Goal: Transaction & Acquisition: Purchase product/service

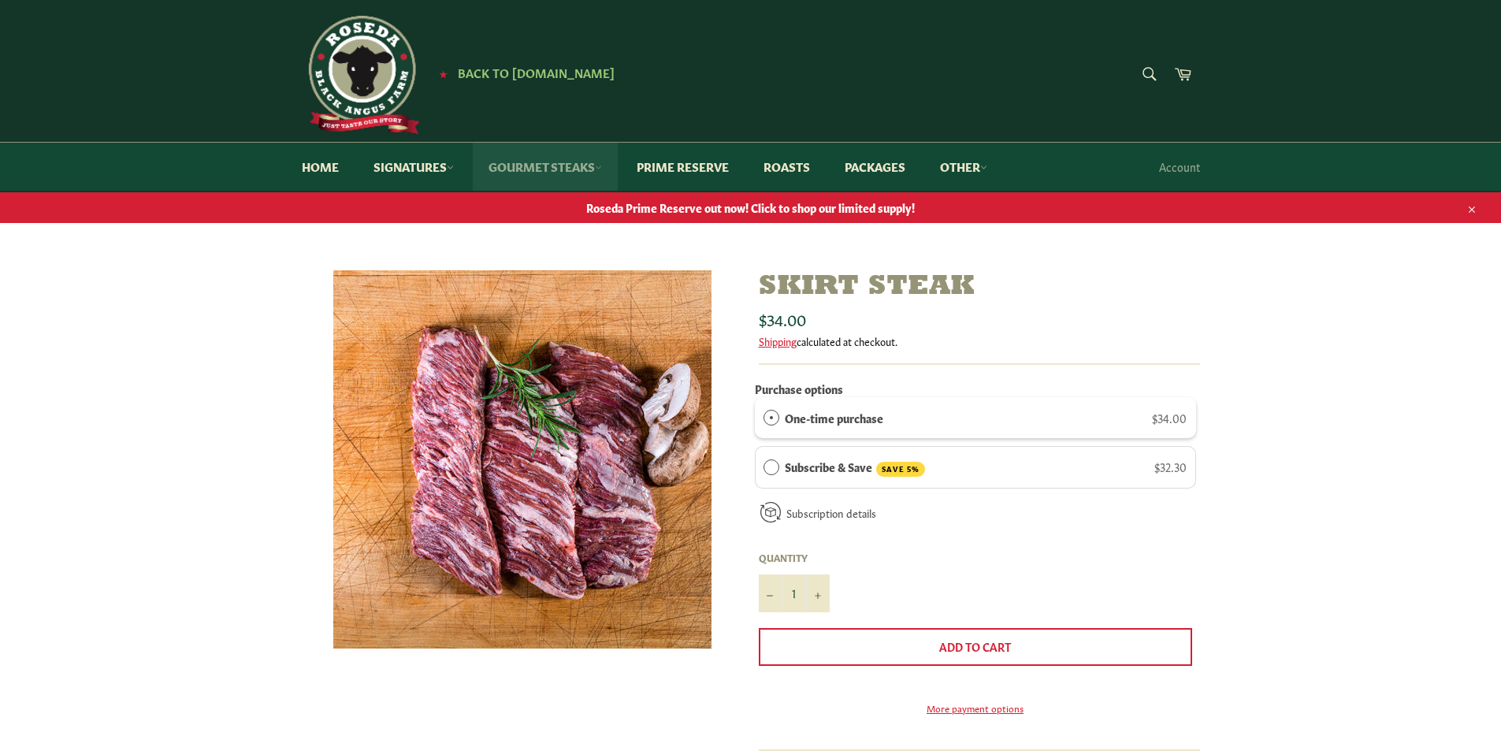
click at [553, 163] on link "Gourmet Steaks" at bounding box center [545, 167] width 145 height 48
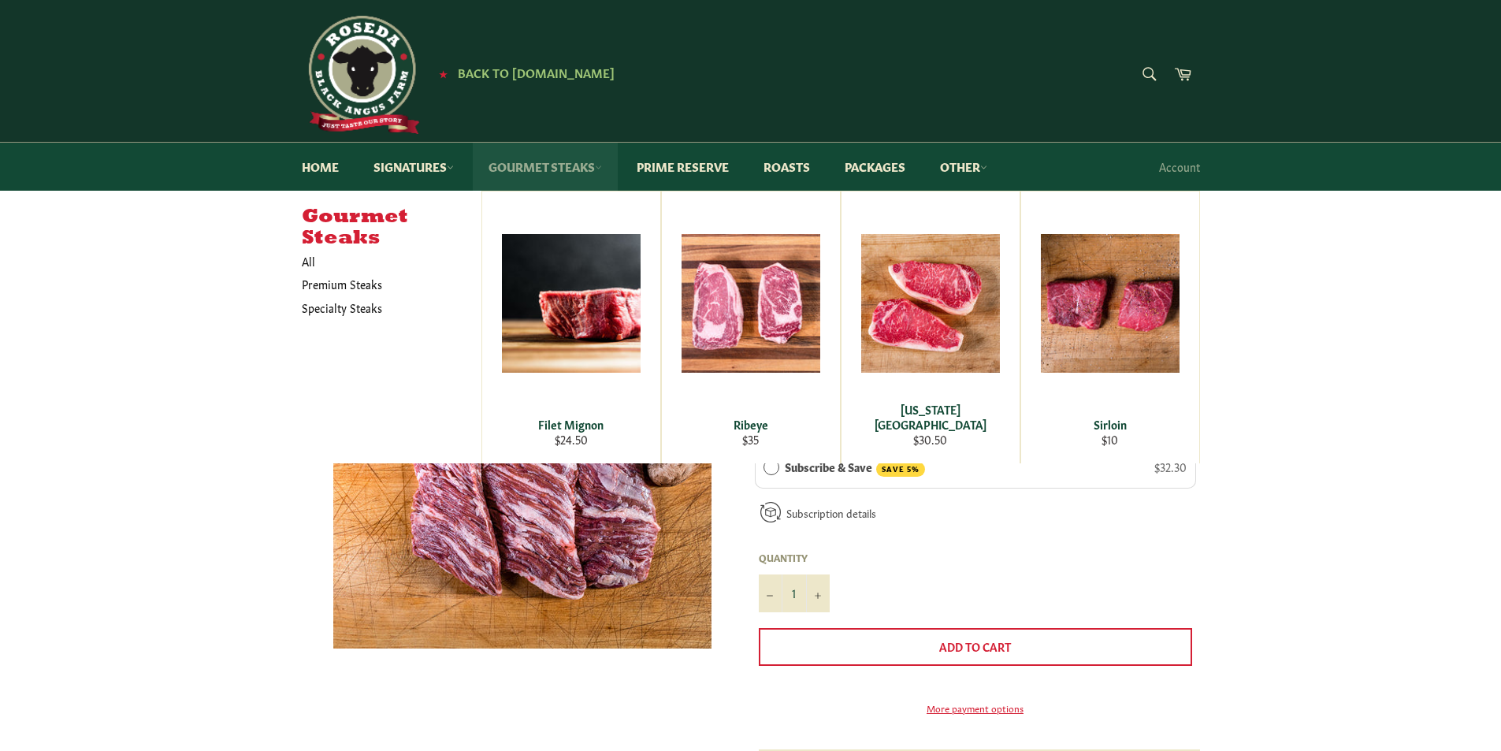
click at [555, 164] on link "Gourmet Steaks" at bounding box center [545, 167] width 145 height 48
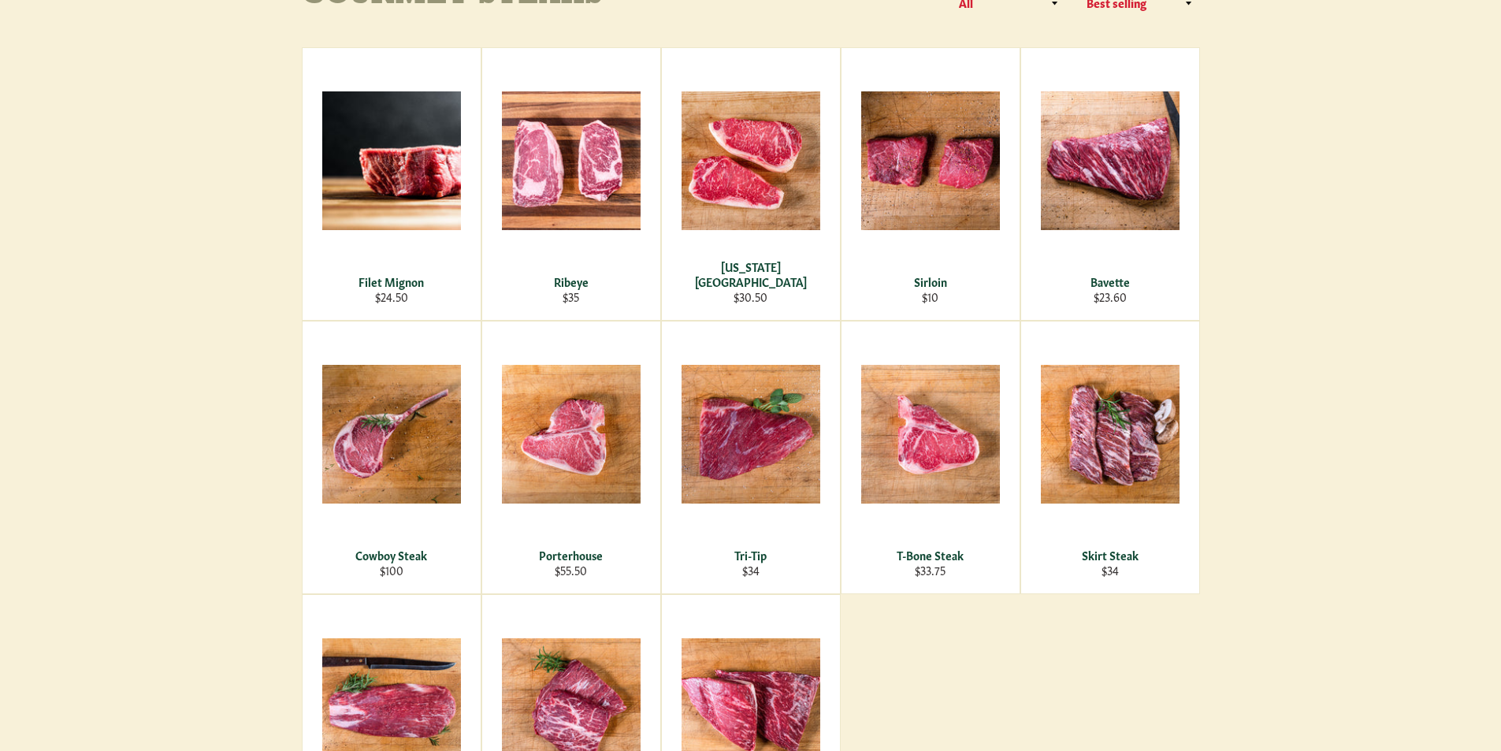
scroll to position [315, 0]
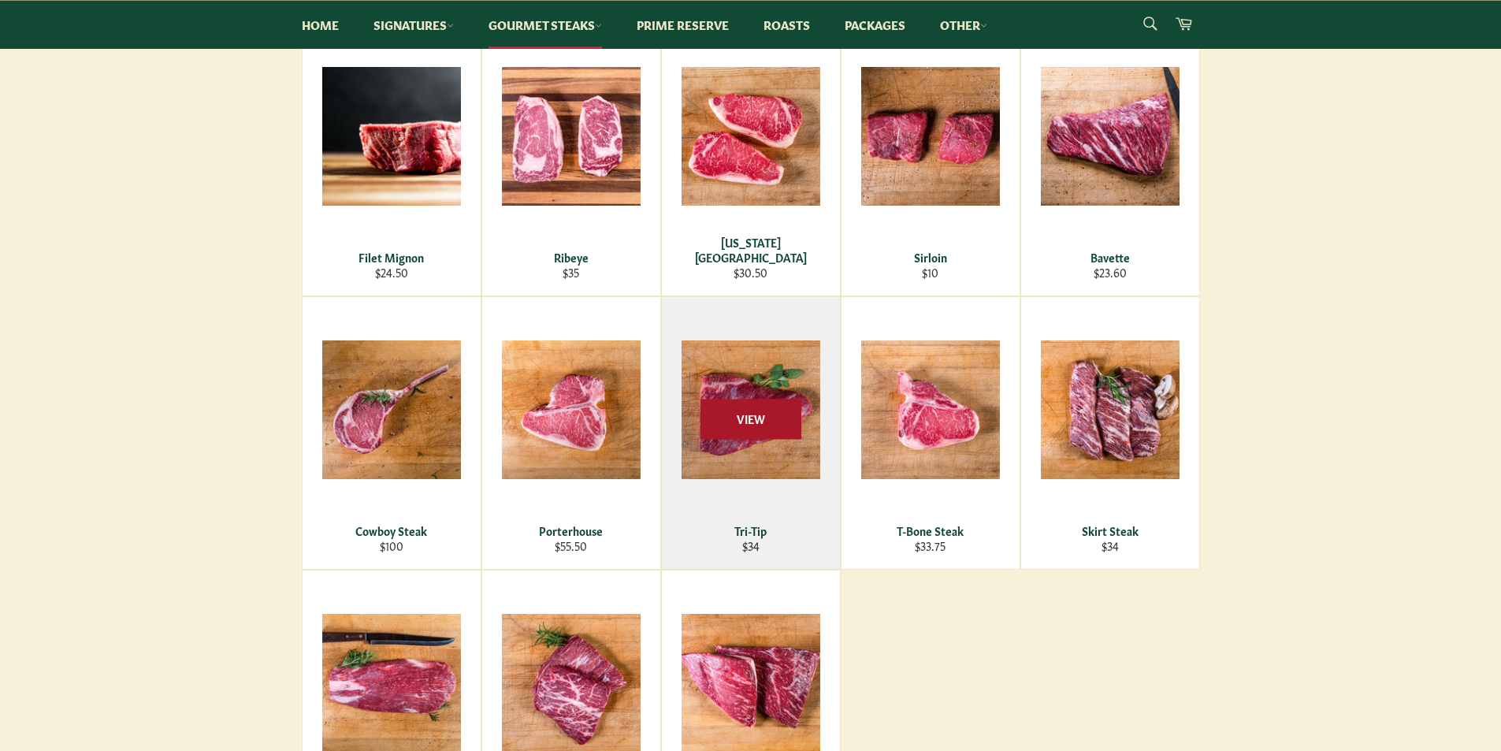
click at [778, 410] on span "View" at bounding box center [750, 419] width 101 height 40
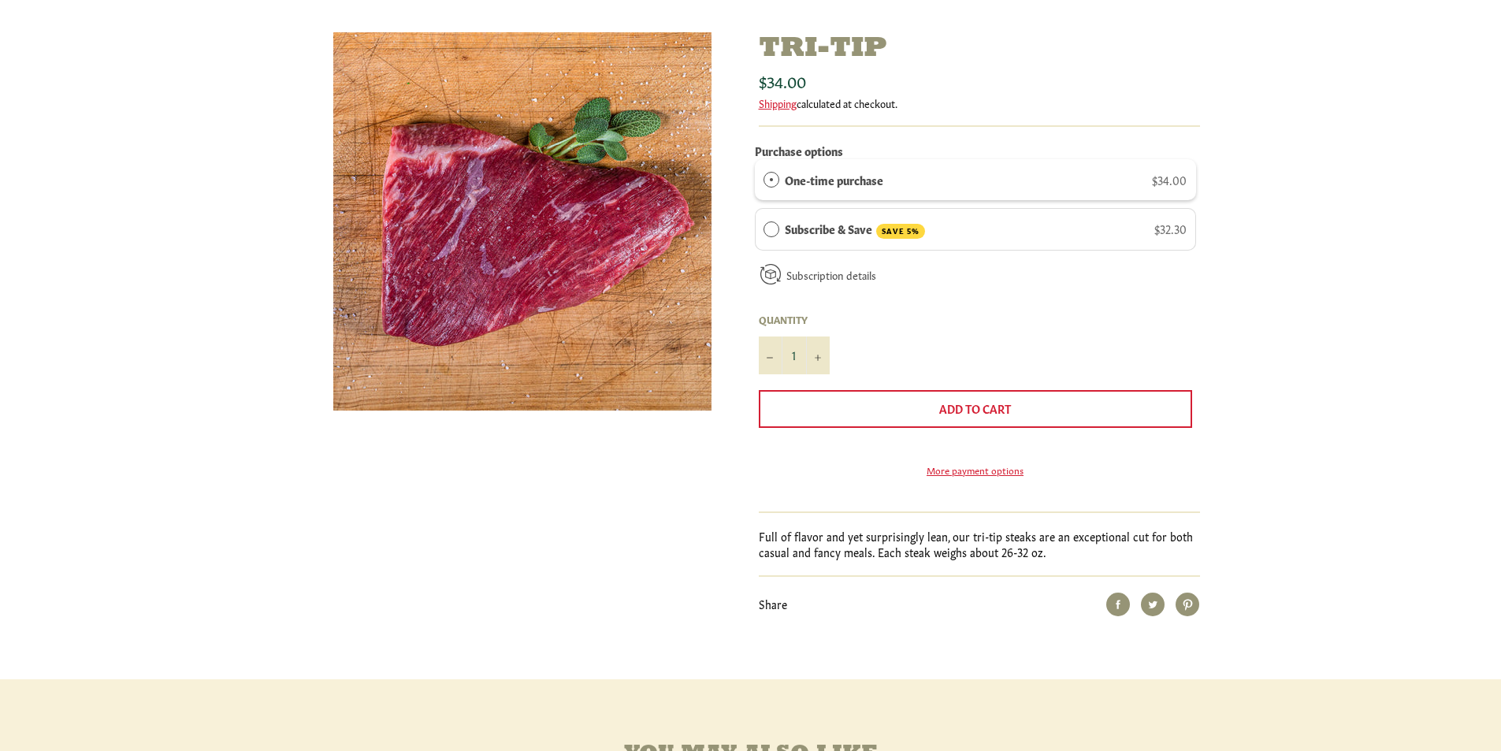
scroll to position [236, 0]
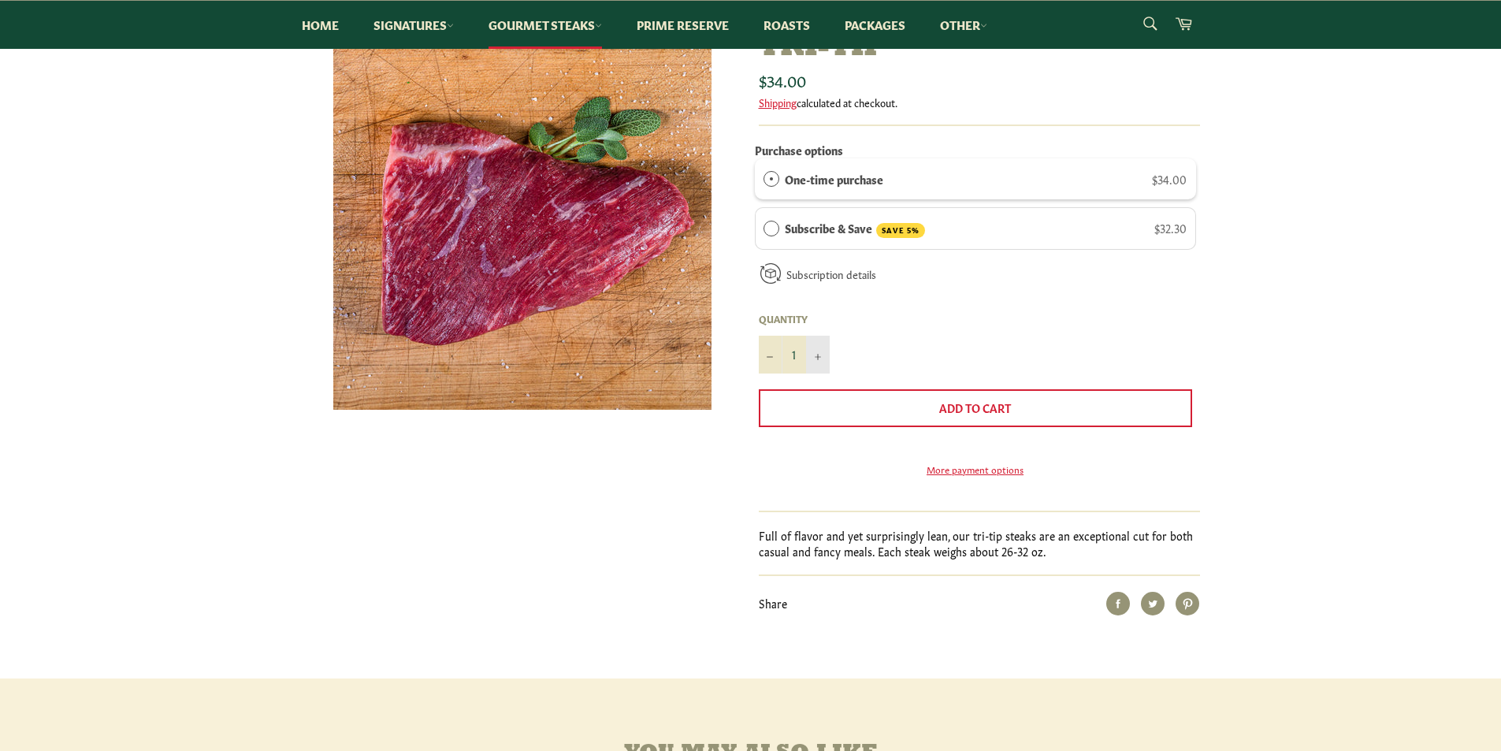
click at [818, 357] on icon "Increase item quantity by one" at bounding box center [818, 357] width 6 height 6
type input "2"
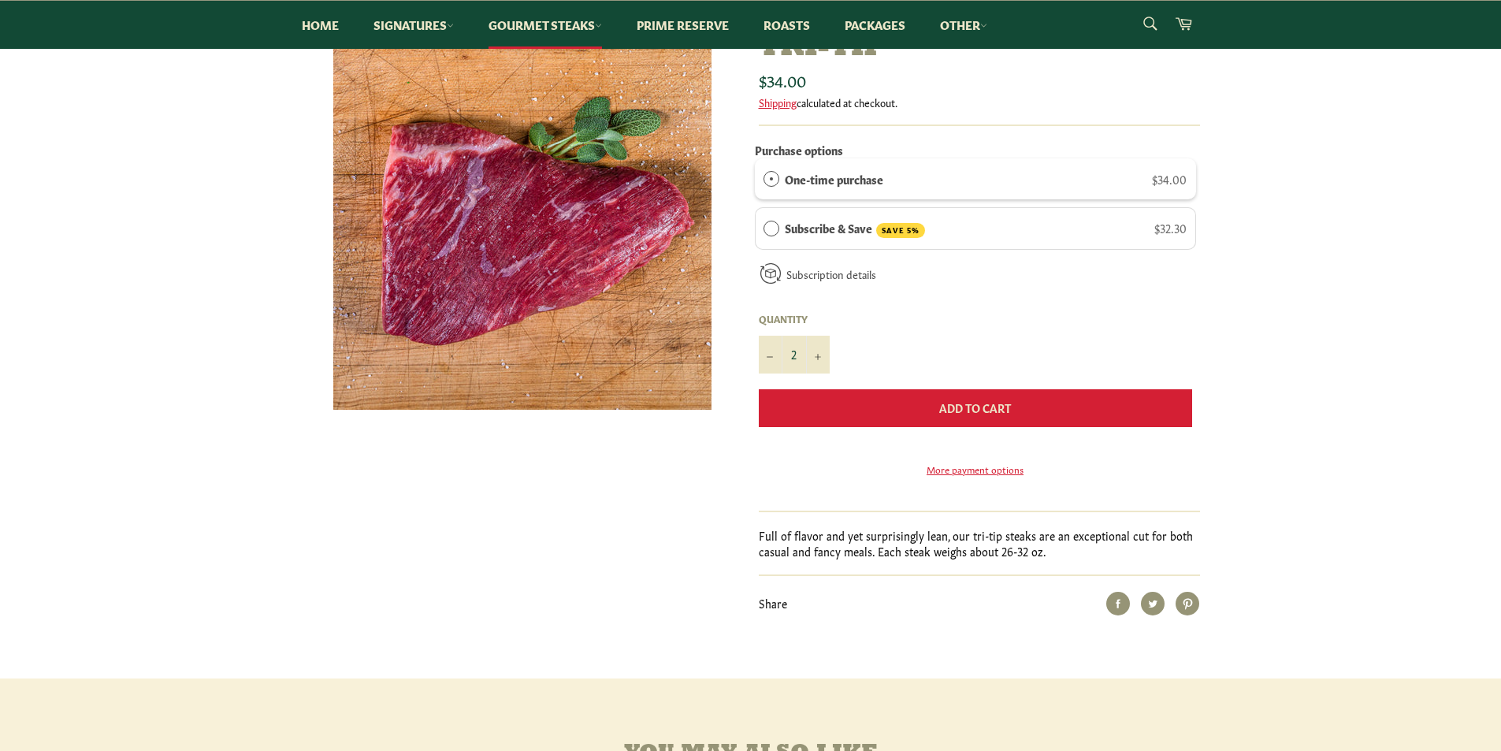
click at [948, 408] on span "Add to Cart" at bounding box center [975, 407] width 72 height 16
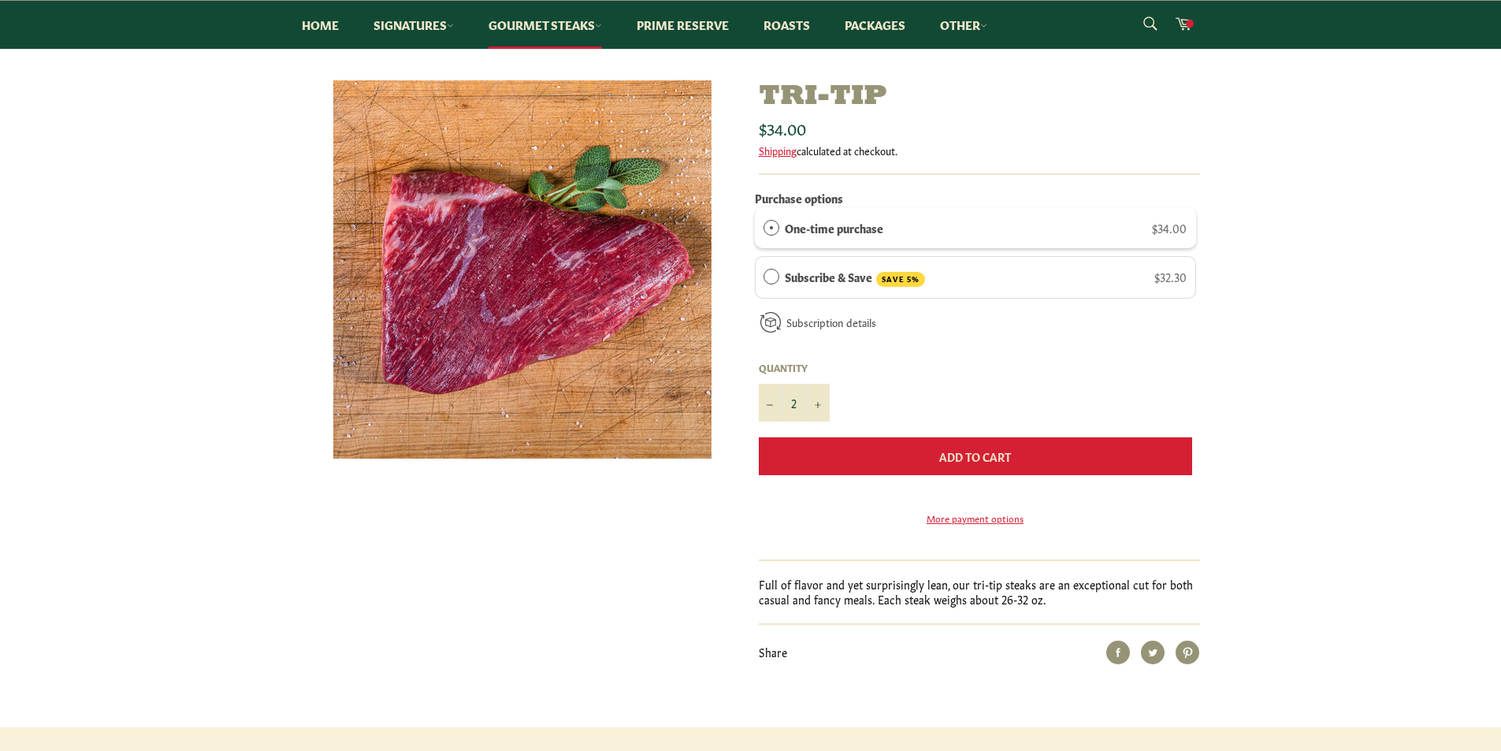
scroll to position [48, 0]
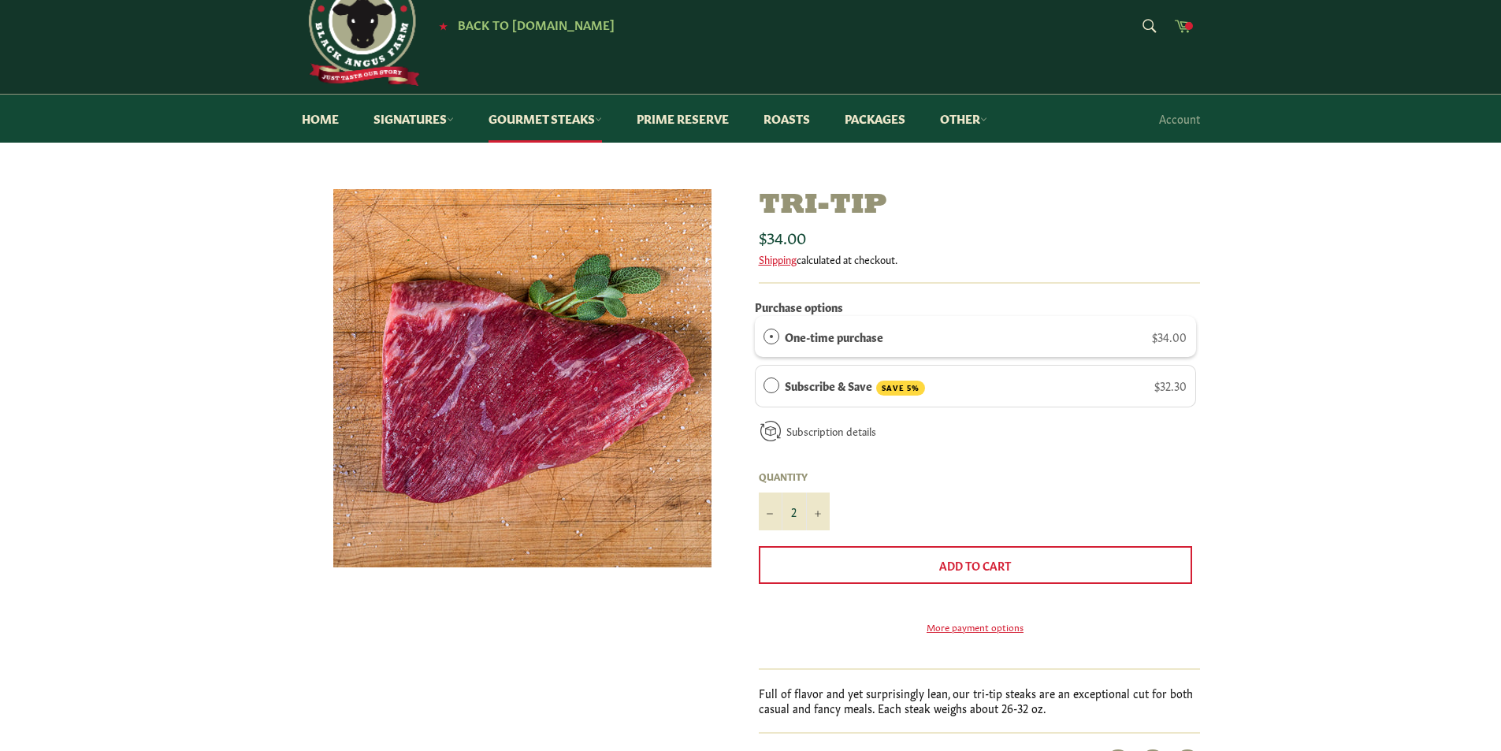
click at [1178, 23] on icon at bounding box center [1182, 25] width 17 height 17
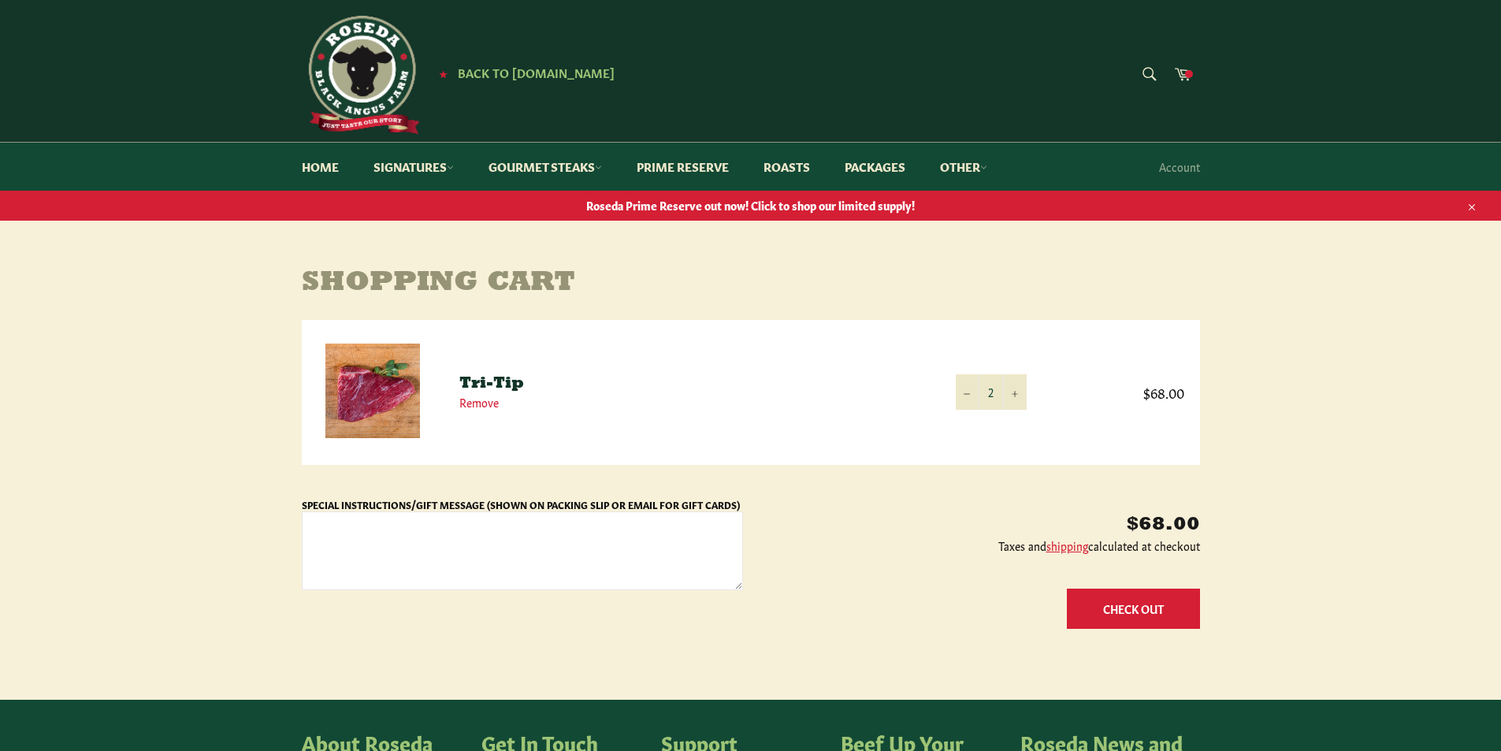
click at [1125, 606] on button "Check Out" at bounding box center [1133, 608] width 133 height 40
